Goal: Task Accomplishment & Management: Use online tool/utility

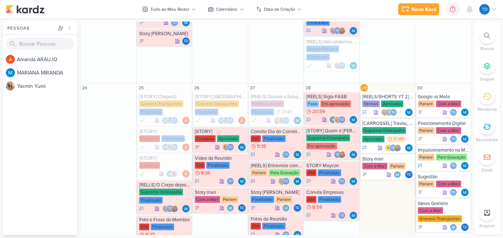
scroll to position [318, 0]
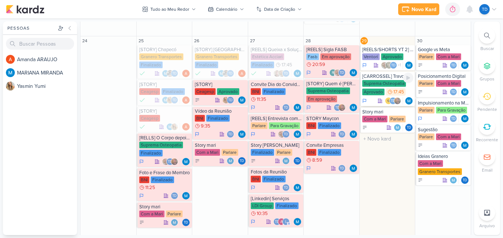
click at [388, 92] on icon at bounding box center [390, 91] width 5 height 5
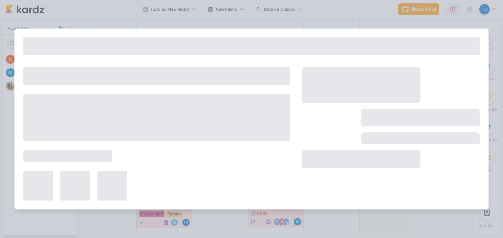
type input "[CARROSSEL] Travou, e agora?"
type input "[DATE] 17:45"
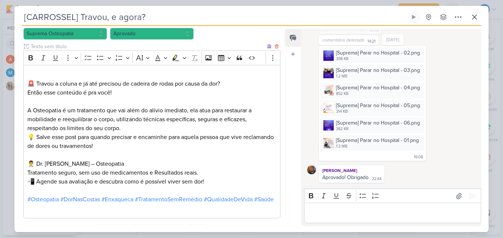
scroll to position [537, 0]
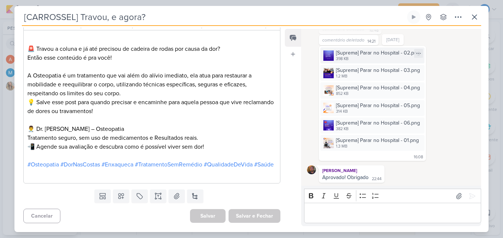
click at [350, 52] on div "[Suprema] Parar no Hospital - 02.png" at bounding box center [378, 53] width 84 height 8
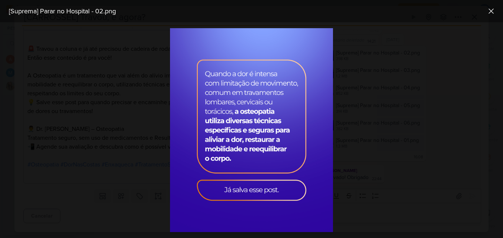
click at [427, 122] on div at bounding box center [251, 130] width 503 height 216
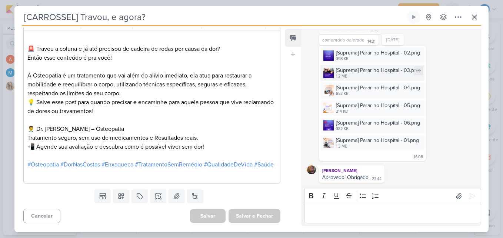
click at [373, 74] on div "[Suprema] Parar no Hospital - 03.png" at bounding box center [378, 70] width 84 height 8
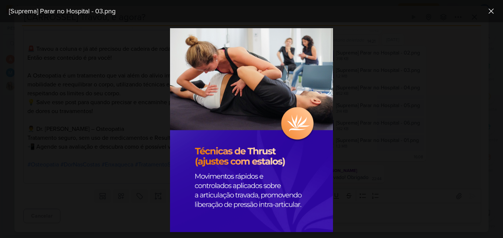
click at [404, 77] on div at bounding box center [251, 130] width 503 height 216
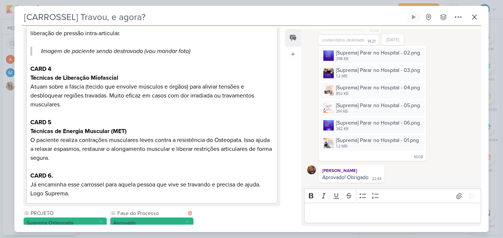
scroll to position [351, 0]
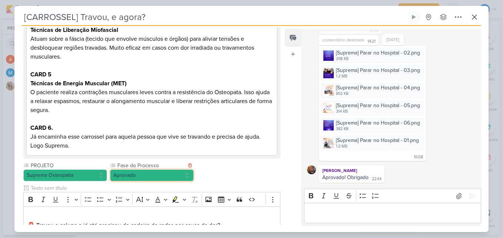
click at [181, 179] on button "Aprovado" at bounding box center [152, 175] width 84 height 12
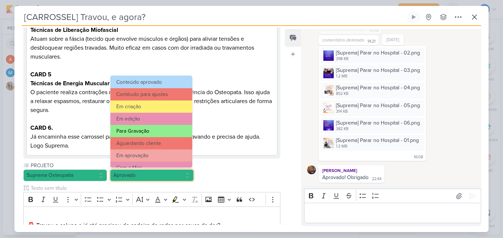
scroll to position [72, 0]
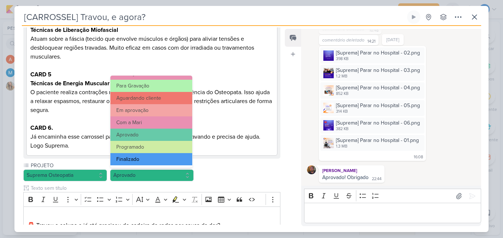
click at [171, 158] on button "Finalizado" at bounding box center [151, 159] width 82 height 12
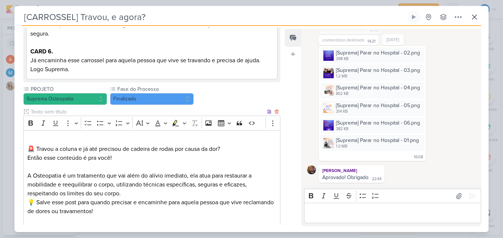
scroll to position [537, 0]
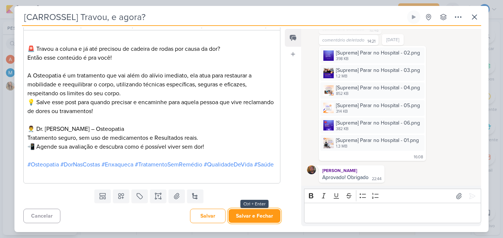
click at [246, 218] on button "Salvar e Fechar" at bounding box center [255, 216] width 52 height 14
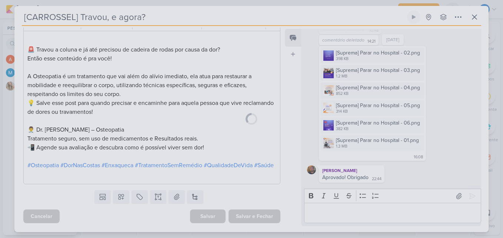
scroll to position [536, 0]
